Goal: Check status: Check status

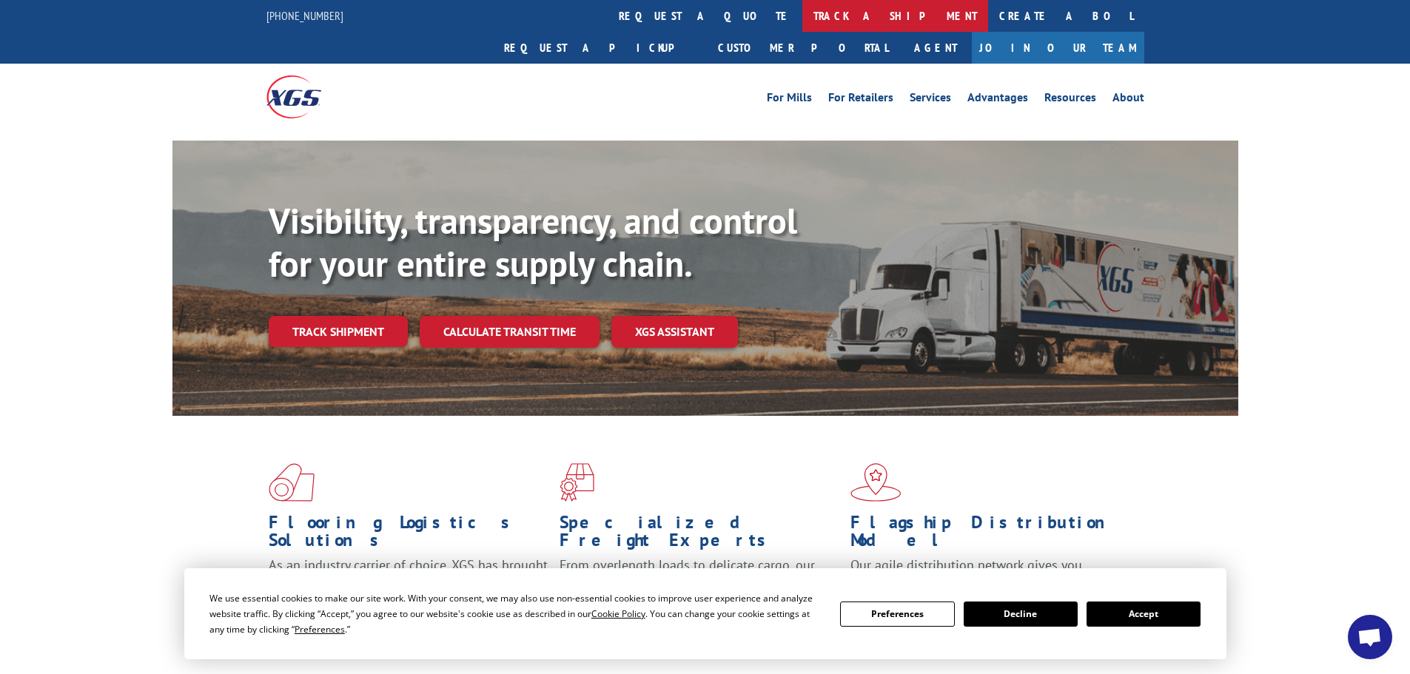
click at [802, 17] on link "track a shipment" at bounding box center [895, 16] width 186 height 32
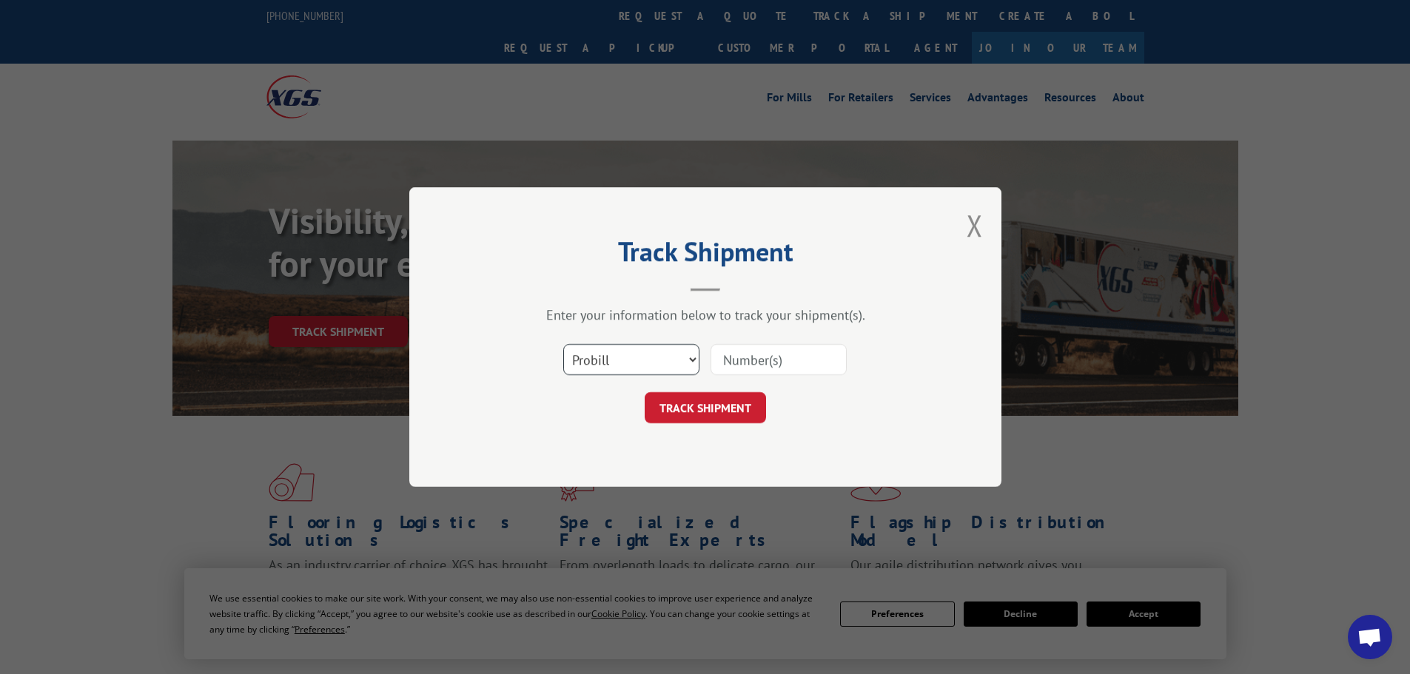
click at [663, 358] on select "Select category... Probill BOL PO" at bounding box center [631, 359] width 136 height 31
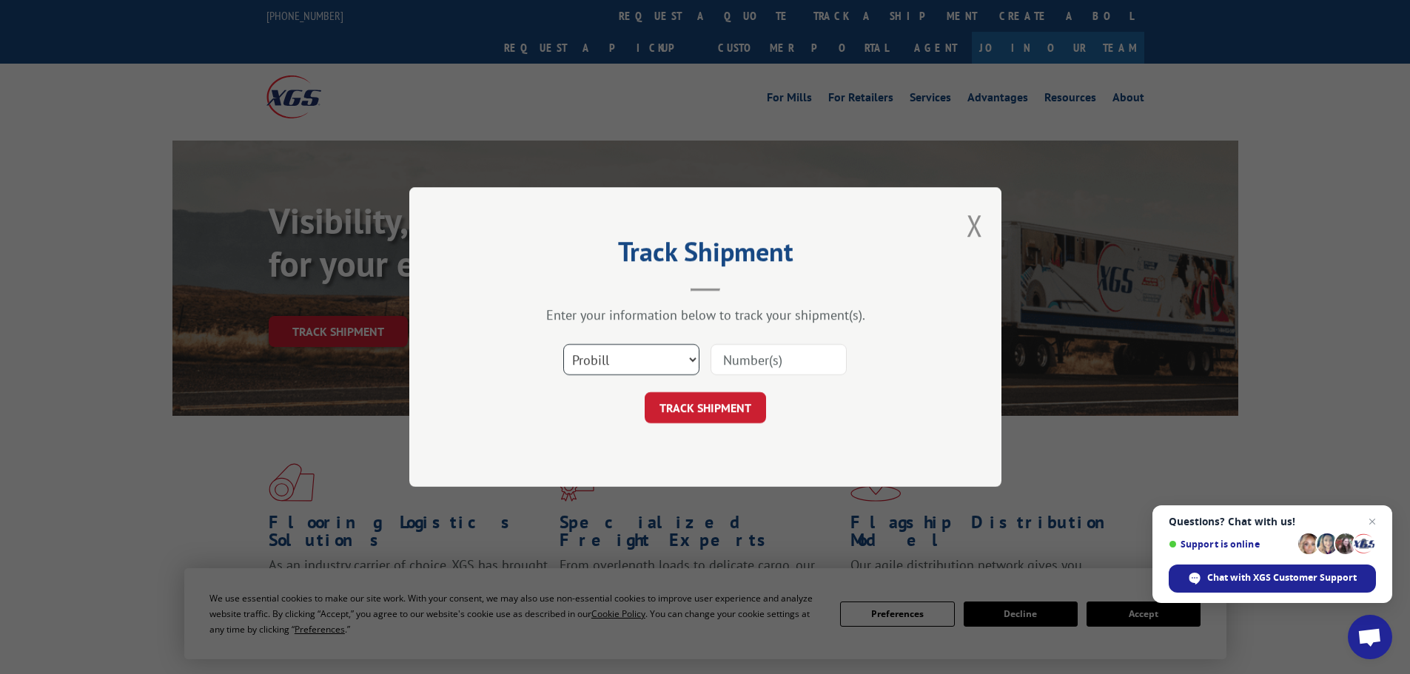
select select "bol"
click at [563, 344] on select "Select category... Probill BOL PO" at bounding box center [631, 359] width 136 height 31
click at [751, 356] on input at bounding box center [779, 359] width 136 height 31
paste input "5508137"
type input "5508137"
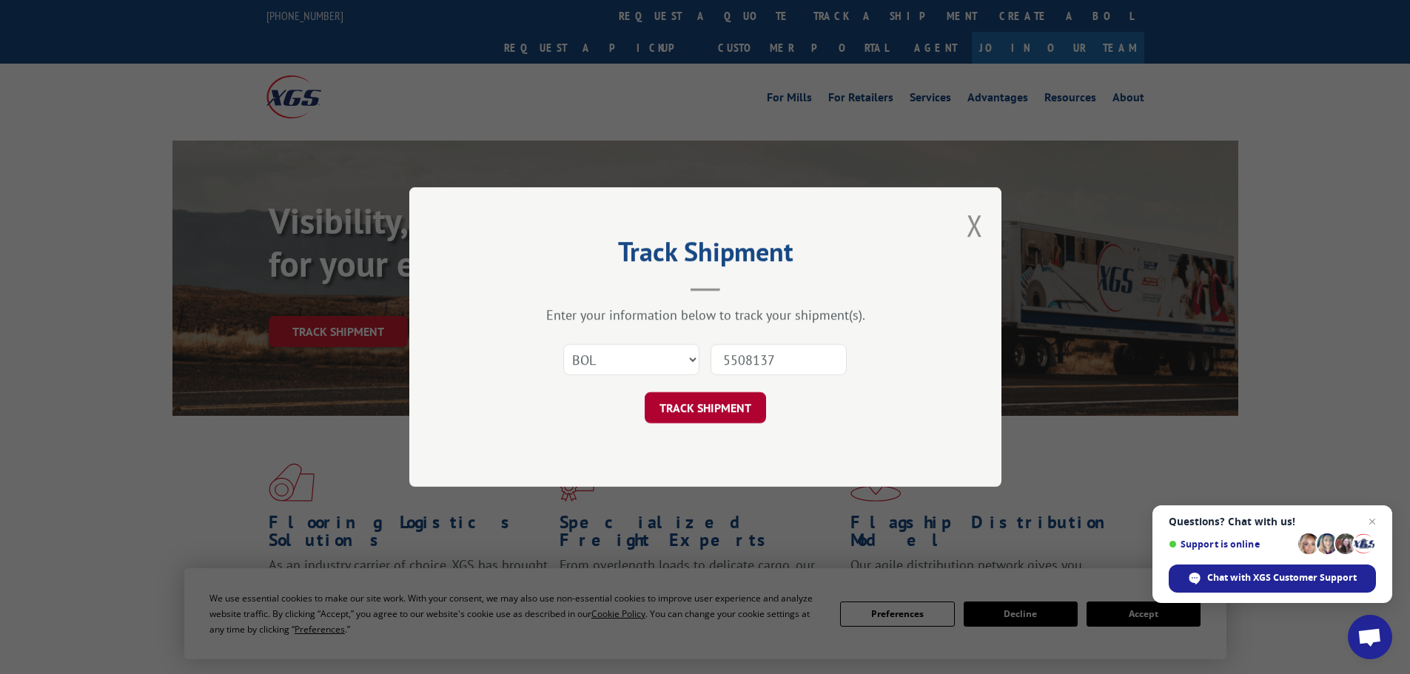
click at [714, 418] on button "TRACK SHIPMENT" at bounding box center [705, 407] width 121 height 31
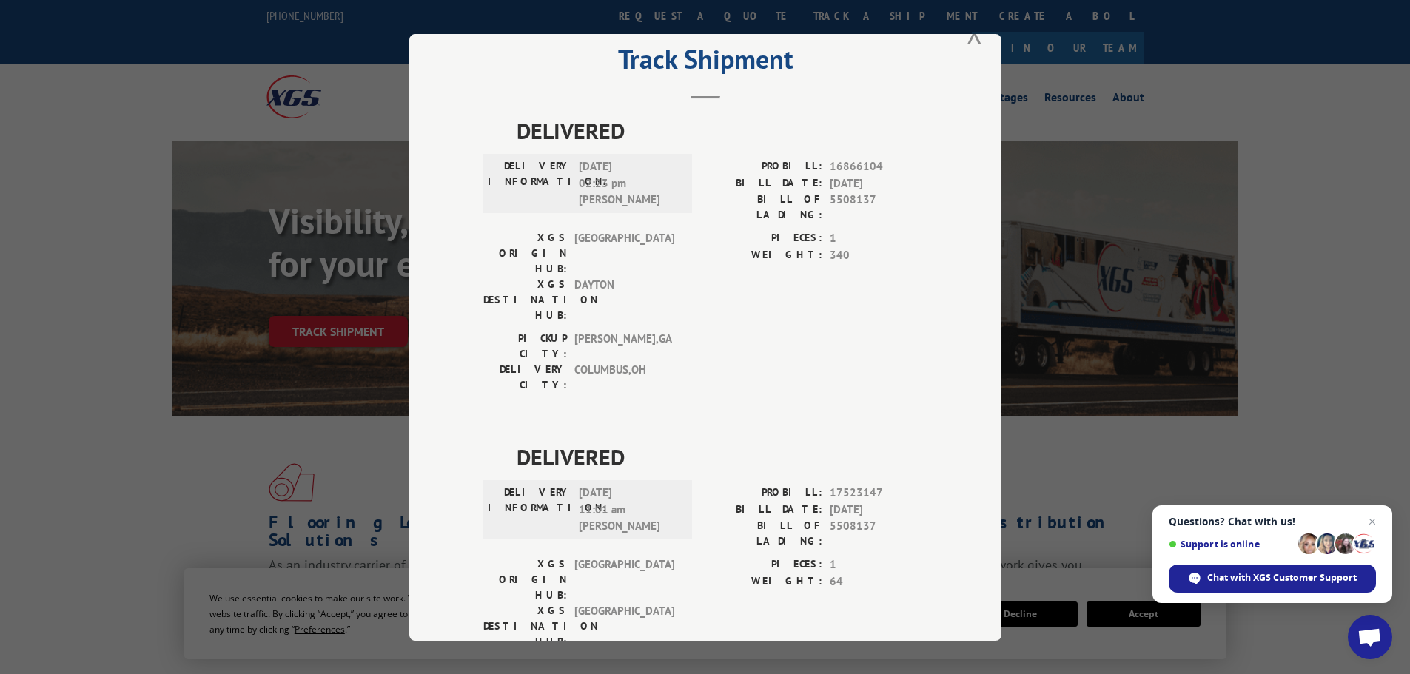
scroll to position [60, 0]
